Goal: Task Accomplishment & Management: Complete application form

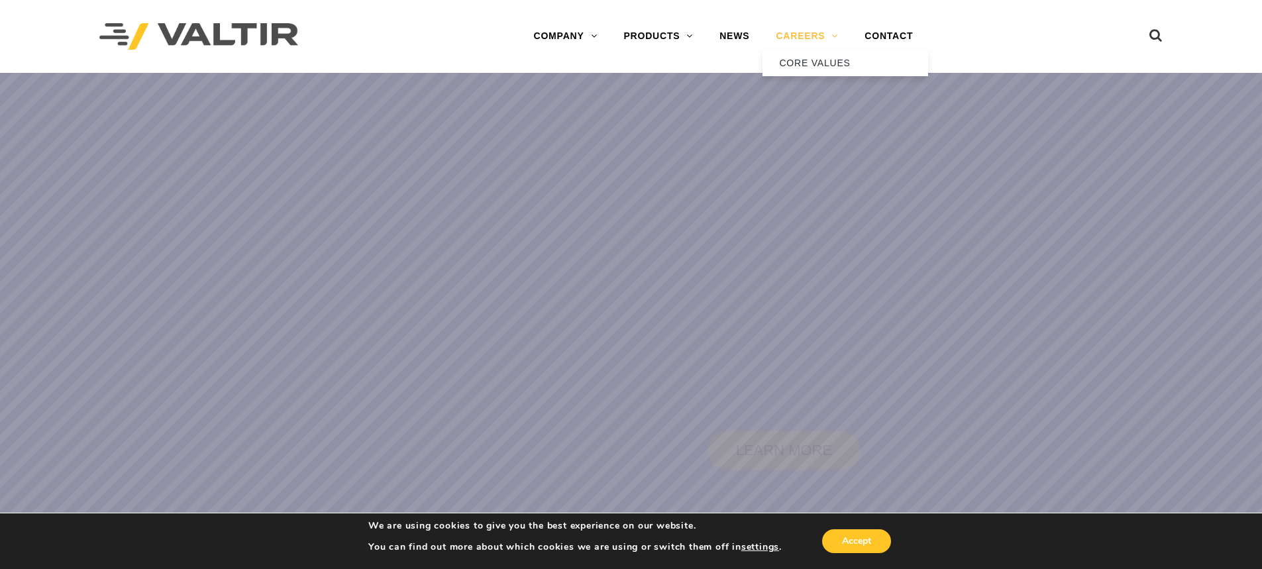
click at [785, 44] on link "CAREERS" at bounding box center [806, 36] width 89 height 26
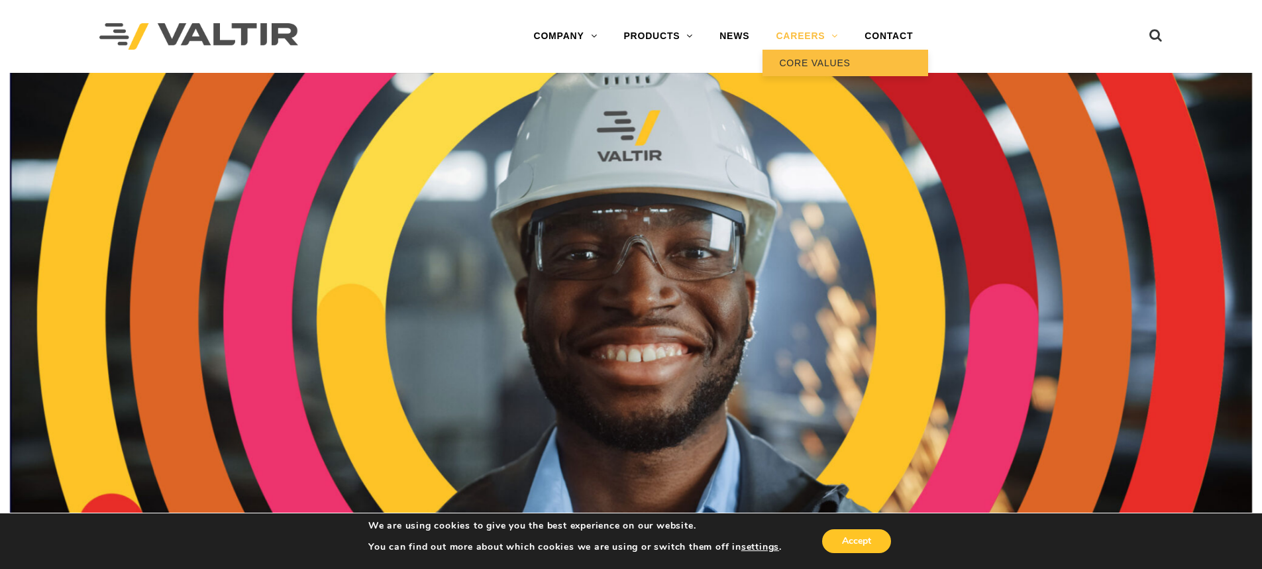
click at [807, 69] on link "CORE VALUES" at bounding box center [845, 63] width 166 height 26
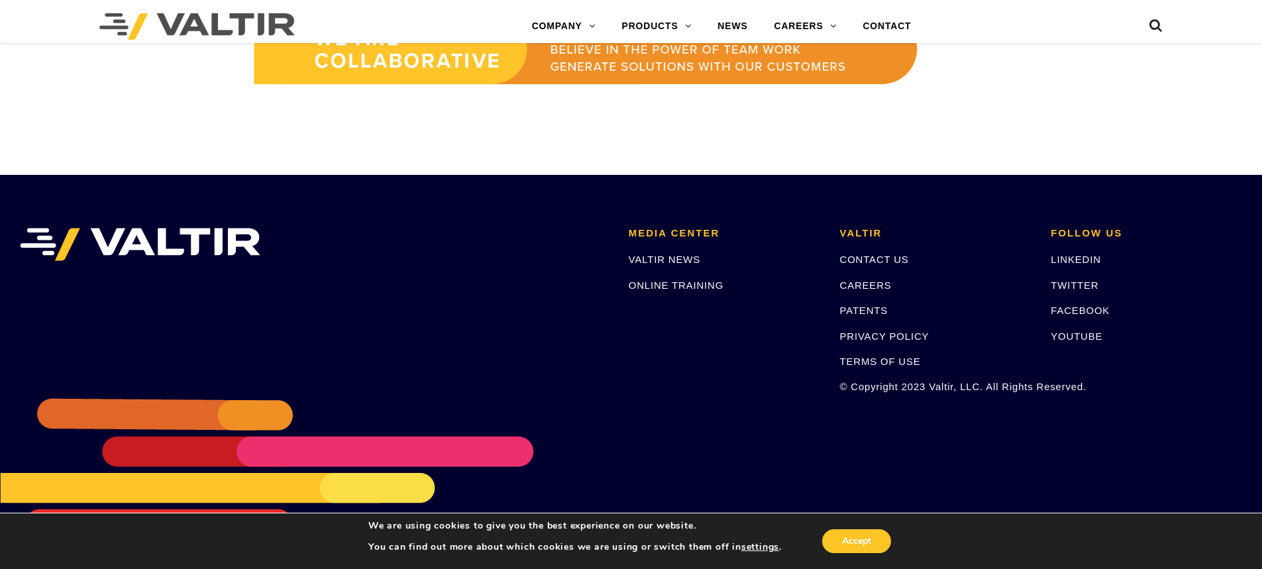
scroll to position [1220, 0]
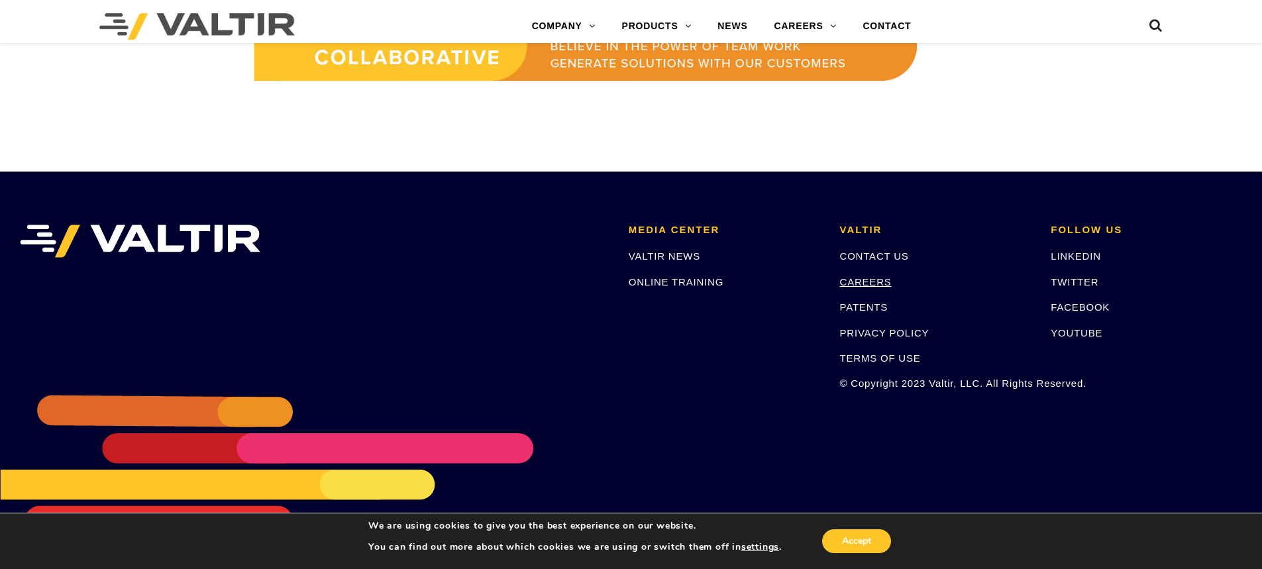
click at [881, 281] on link "CAREERS" at bounding box center [866, 281] width 52 height 11
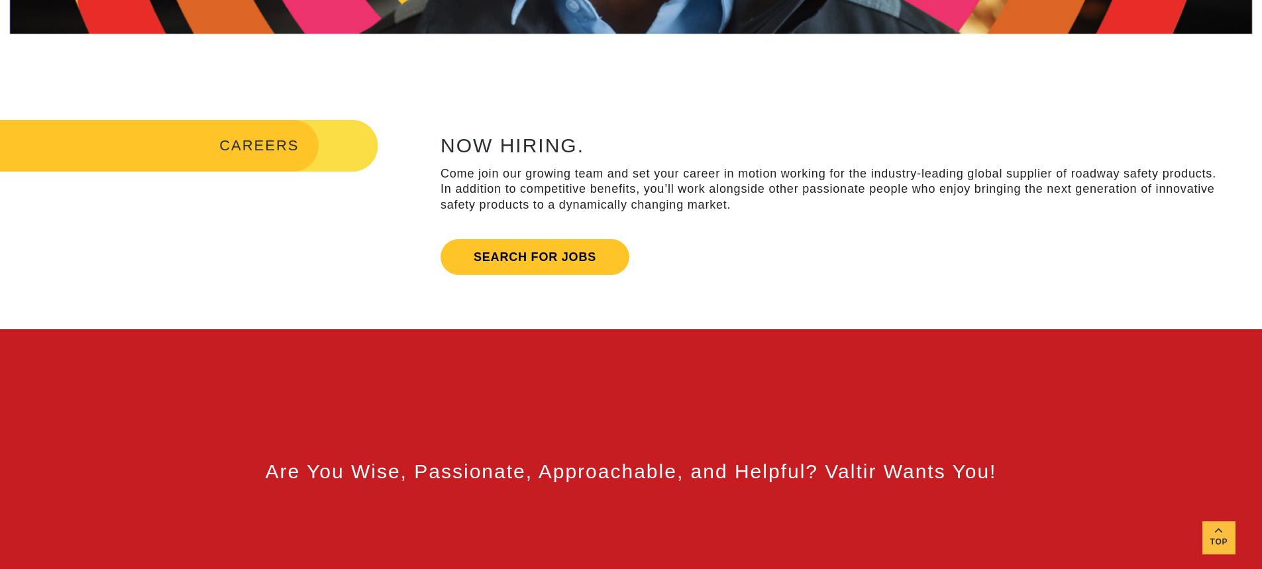
scroll to position [530, 0]
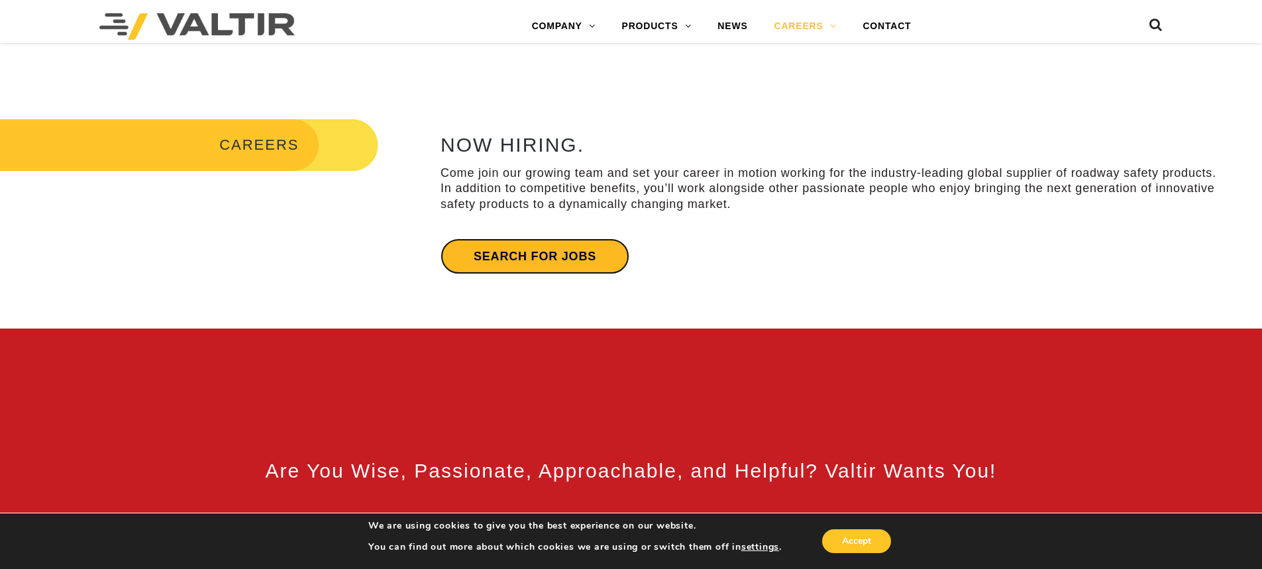
click at [552, 242] on link "Search for jobs" at bounding box center [534, 256] width 189 height 36
